Goal: Transaction & Acquisition: Download file/media

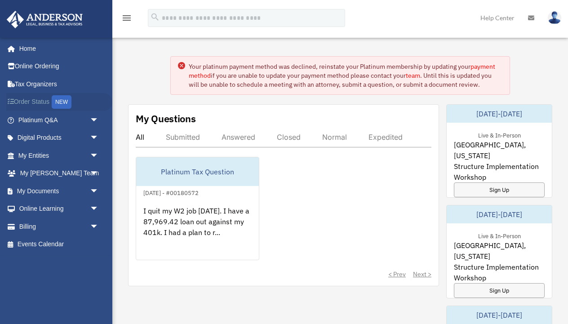
click at [41, 103] on link "Order Status NEW" at bounding box center [59, 102] width 106 height 18
click at [90, 138] on span "arrow_drop_down" at bounding box center [99, 138] width 18 height 18
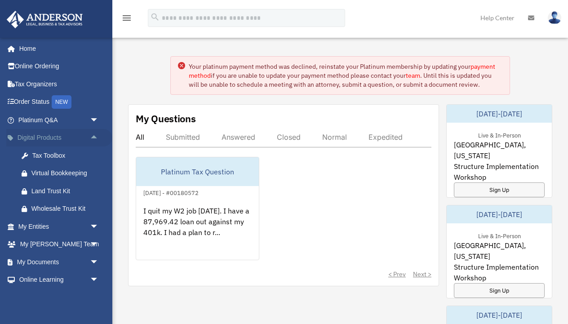
click at [90, 138] on span "arrow_drop_up" at bounding box center [99, 138] width 18 height 18
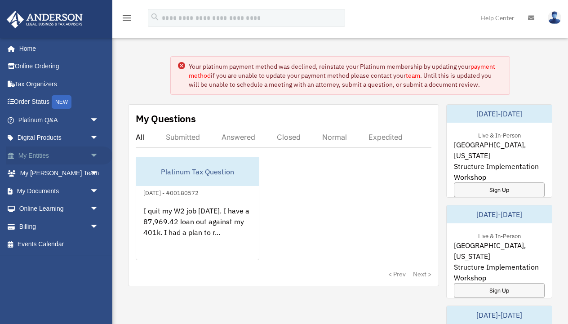
click at [93, 156] on span "arrow_drop_down" at bounding box center [99, 156] width 18 height 18
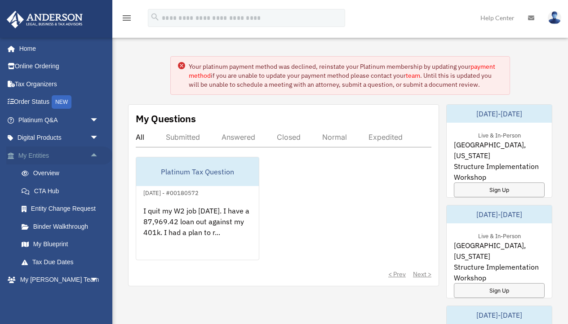
click at [93, 156] on span "arrow_drop_up" at bounding box center [99, 156] width 18 height 18
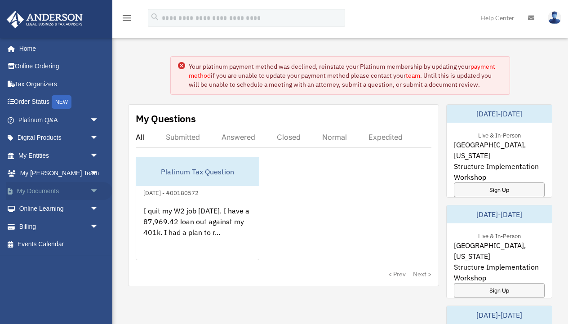
click at [91, 186] on span "arrow_drop_down" at bounding box center [99, 191] width 18 height 18
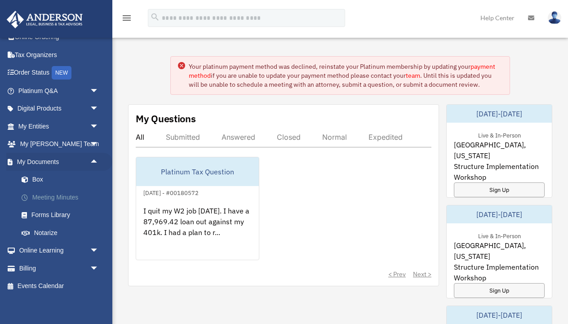
scroll to position [29, 0]
click at [44, 174] on link "Box" at bounding box center [63, 180] width 100 height 18
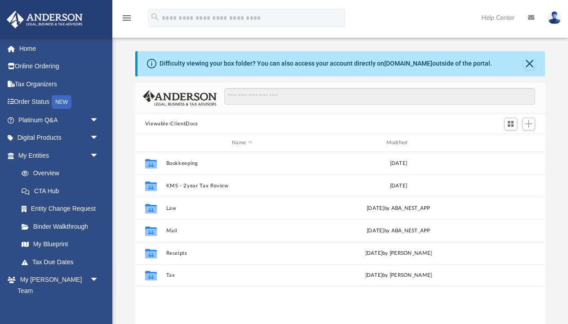
scroll to position [205, 410]
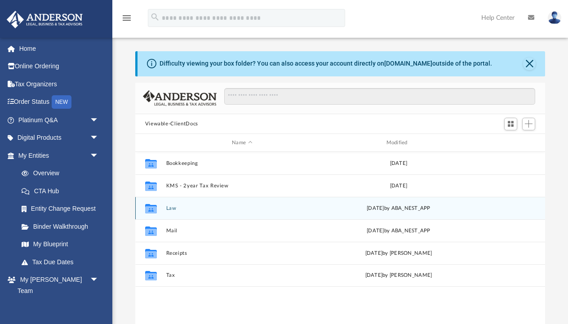
click at [160, 212] on div "Collaborated Folder" at bounding box center [150, 208] width 22 height 14
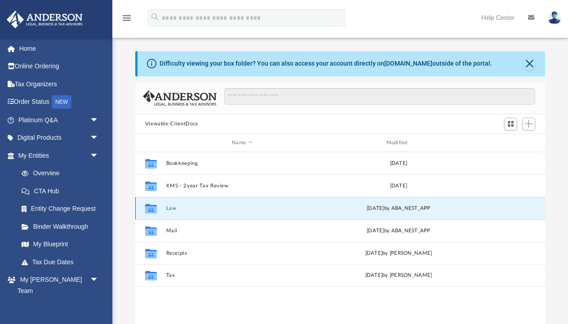
click at [160, 207] on div "Collaborated Folder" at bounding box center [150, 208] width 22 height 14
click at [152, 206] on icon "grid" at bounding box center [151, 209] width 12 height 7
click at [174, 209] on button "Law" at bounding box center [242, 209] width 152 height 6
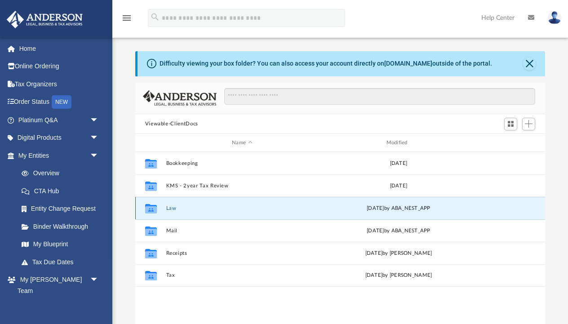
click at [174, 209] on button "Law" at bounding box center [242, 209] width 152 height 6
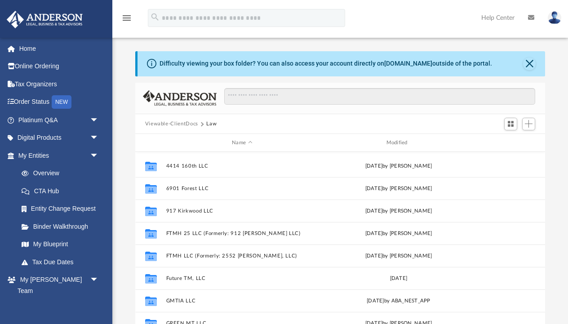
scroll to position [174, 0]
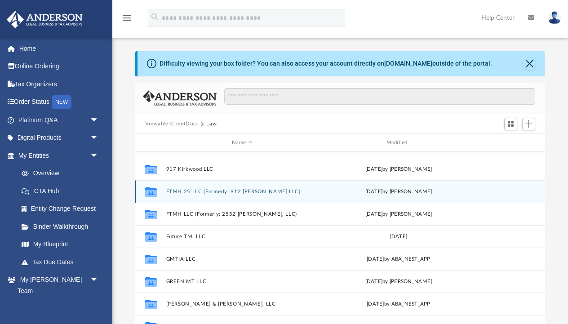
click at [189, 190] on button "FTMH 25 LLC (Formerly: 912 [PERSON_NAME] LLC)" at bounding box center [242, 192] width 152 height 6
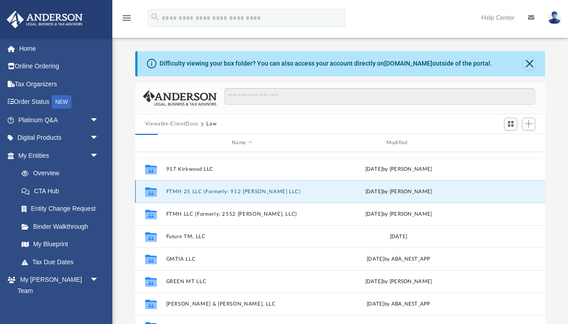
click at [189, 190] on button "FTMH 25 LLC (Formerly: 912 [PERSON_NAME] LLC)" at bounding box center [242, 192] width 152 height 6
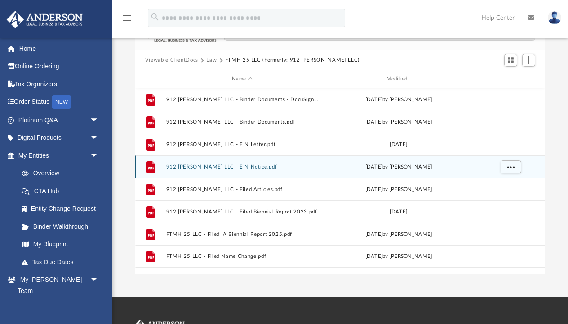
scroll to position [67, 0]
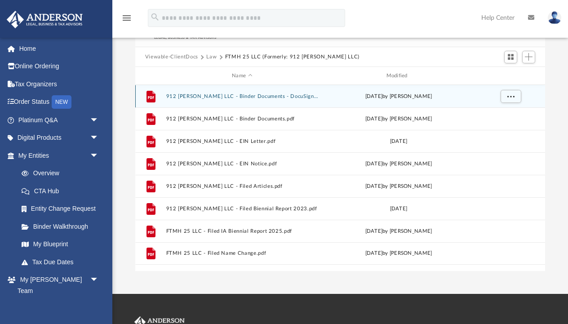
click at [501, 102] on div "grid" at bounding box center [510, 96] width 63 height 17
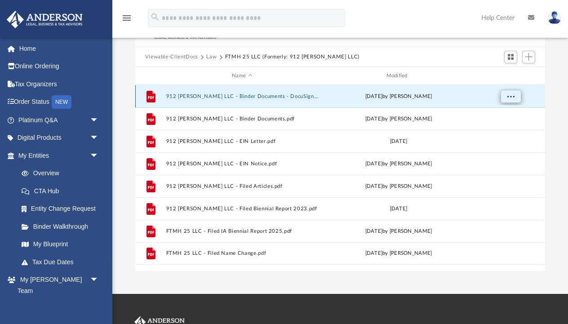
click at [511, 98] on span "More options" at bounding box center [510, 96] width 7 height 5
click at [502, 129] on li "Download" at bounding box center [503, 128] width 26 height 9
click at [514, 100] on button "More options" at bounding box center [511, 96] width 21 height 13
click at [507, 130] on li "Download" at bounding box center [503, 128] width 26 height 9
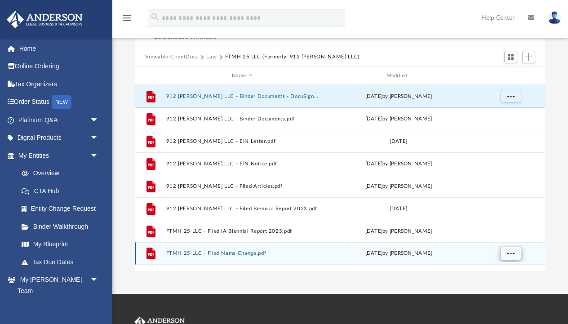
click at [515, 252] on button "More options" at bounding box center [511, 253] width 21 height 13
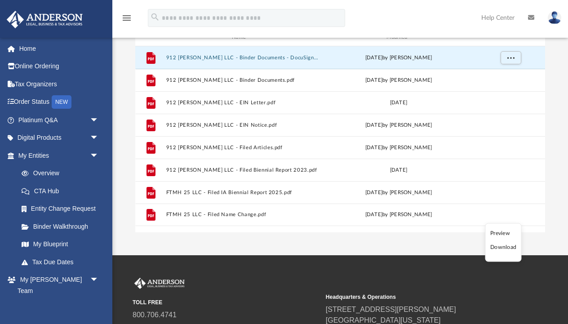
scroll to position [106, 0]
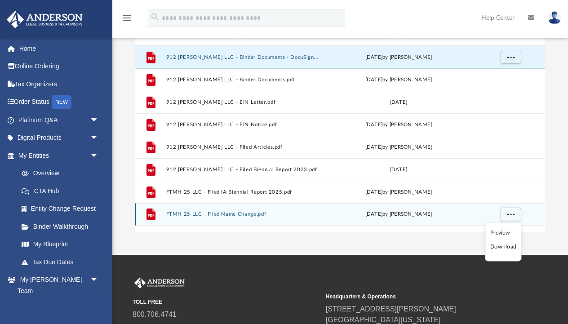
click at [223, 212] on button "FTMH 25 LLC - Filed Name Change.pdf" at bounding box center [242, 214] width 152 height 6
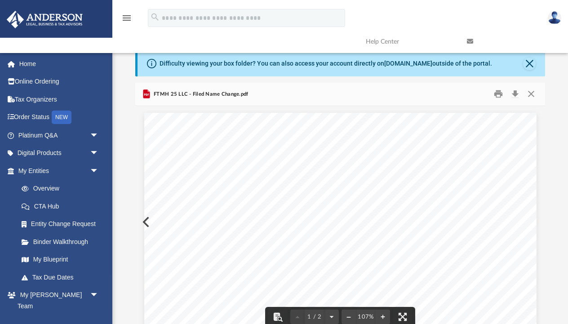
scroll to position [0, 0]
click at [516, 98] on button "Download" at bounding box center [515, 94] width 16 height 14
